Goal: Task Accomplishment & Management: Manage account settings

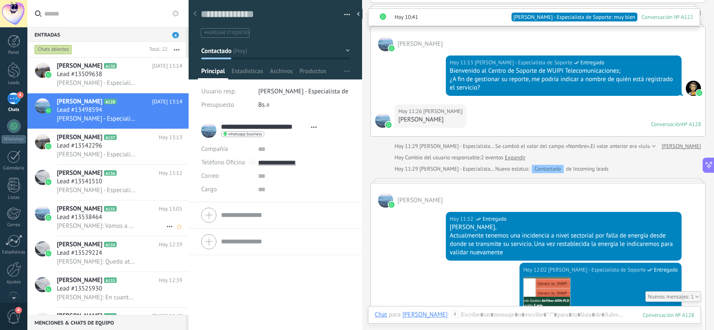
scroll to position [98, 0]
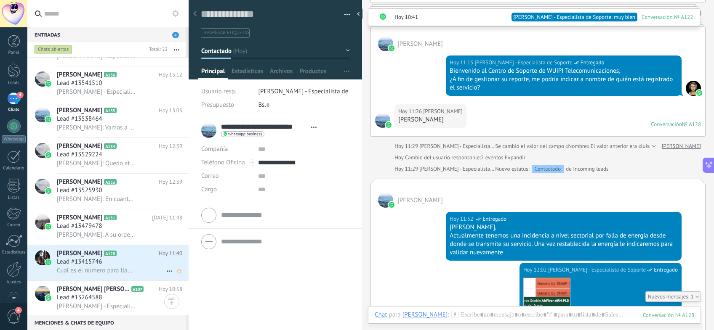
click at [92, 261] on span "Lead #13415746" at bounding box center [79, 262] width 45 height 8
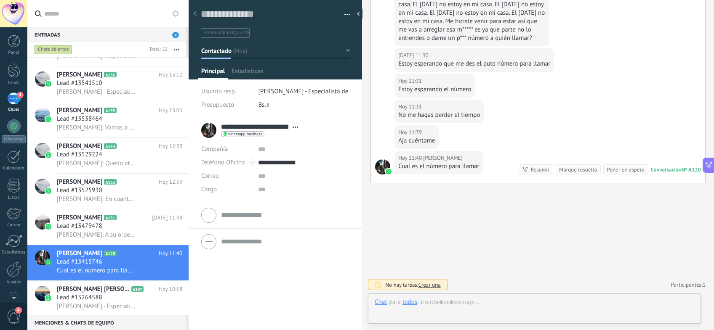
scroll to position [13, 0]
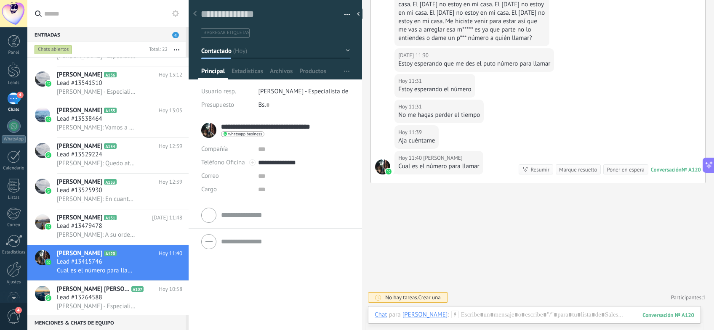
click at [221, 129] on input "**********" at bounding box center [271, 127] width 101 height 8
click at [359, 15] on div at bounding box center [360, 14] width 13 height 13
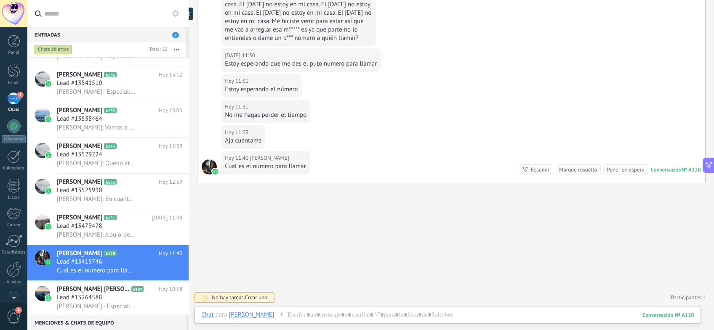
type textarea "**********"
click at [97, 86] on span "Lead #13541510" at bounding box center [79, 83] width 45 height 8
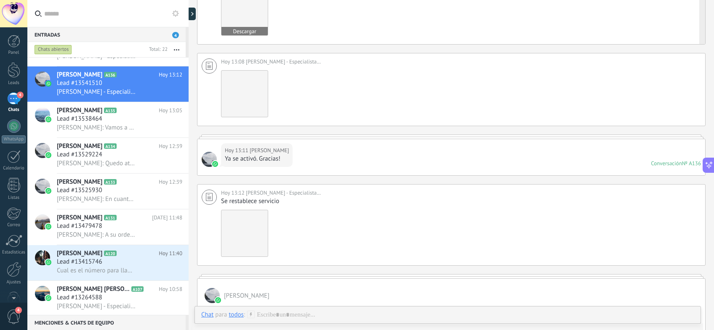
scroll to position [435, 0]
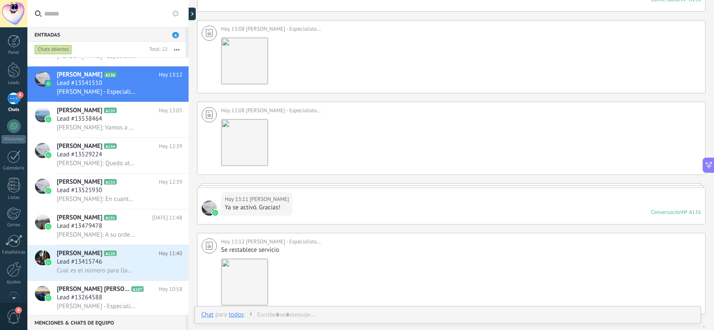
click at [18, 16] on div at bounding box center [13, 13] width 27 height 27
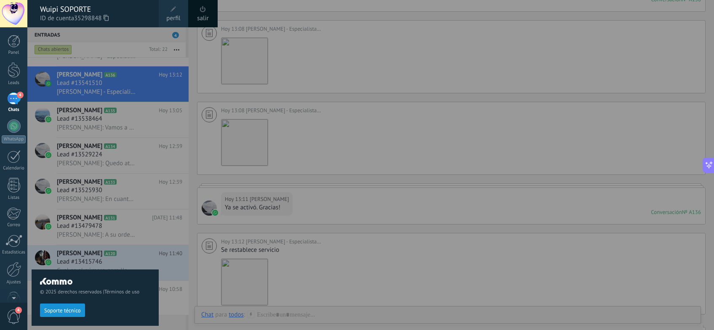
scroll to position [38, 0]
click at [17, 11] on div at bounding box center [13, 13] width 27 height 27
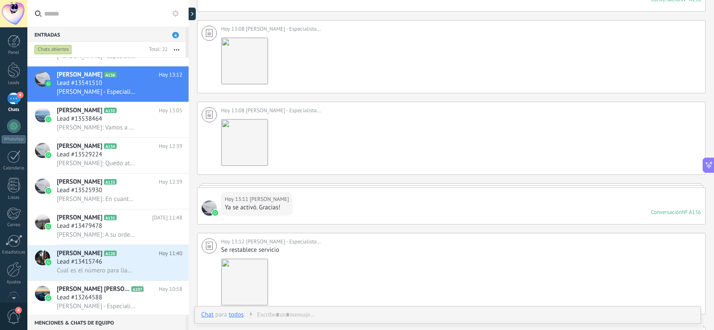
click at [17, 11] on div at bounding box center [13, 13] width 27 height 27
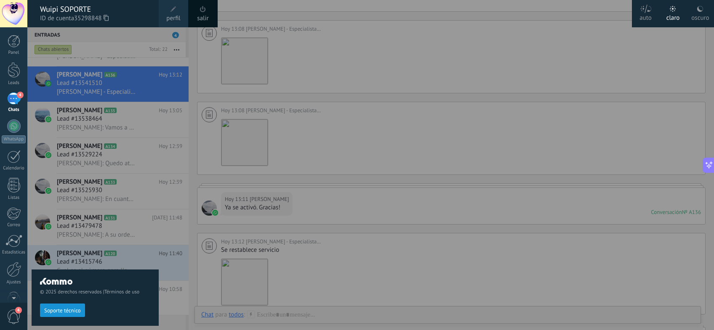
click at [180, 12] on link "perfil" at bounding box center [173, 13] width 29 height 27
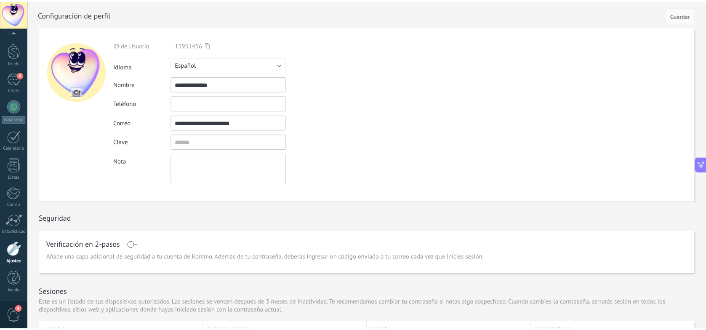
scroll to position [38, 0]
click at [77, 62] on div at bounding box center [77, 71] width 59 height 59
